Goal: Task Accomplishment & Management: Manage account settings

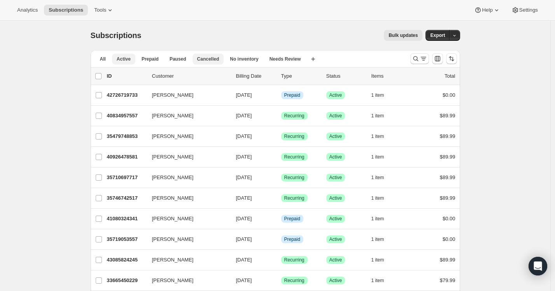
click at [210, 57] on span "Cancelled" at bounding box center [208, 59] width 22 height 6
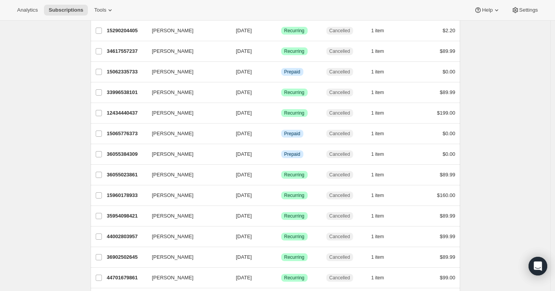
scroll to position [379, 0]
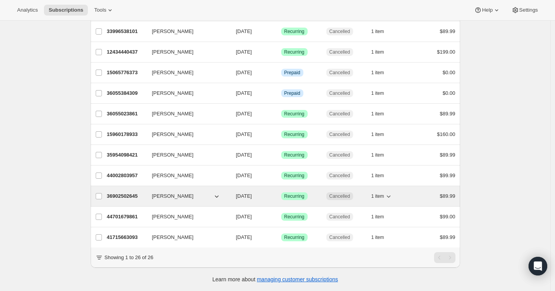
click at [140, 193] on p "36902502645" at bounding box center [126, 197] width 39 height 8
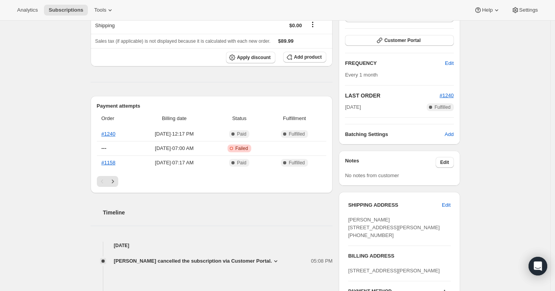
scroll to position [214, 0]
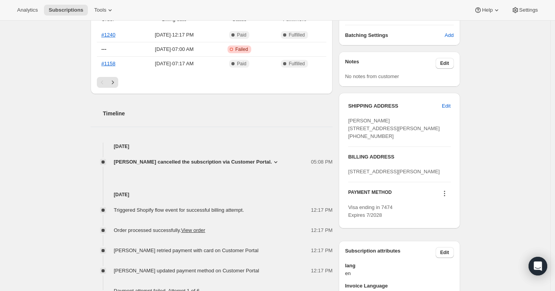
click at [280, 161] on icon at bounding box center [276, 162] width 8 height 8
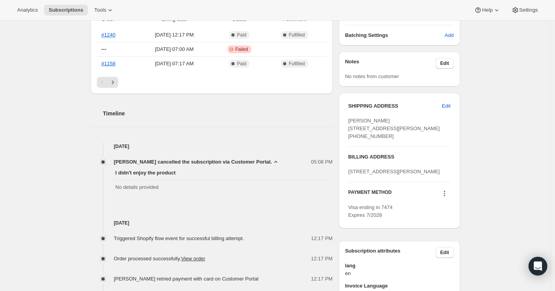
click at [47, 175] on div "Subscription #36902502645. This page is ready Subscription #36902502645 Success…" at bounding box center [275, 185] width 550 height 757
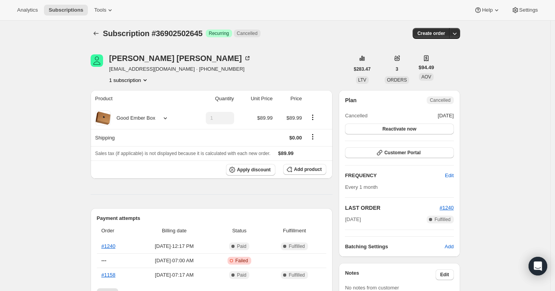
scroll to position [0, 0]
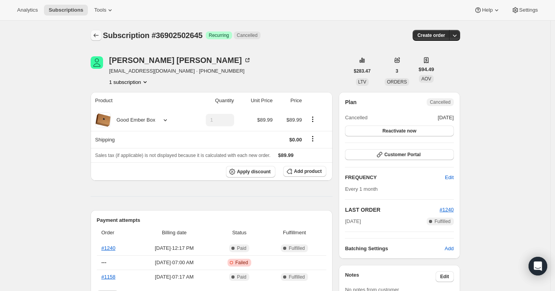
click at [95, 35] on icon "Subscriptions" at bounding box center [96, 36] width 8 height 8
